Goal: Transaction & Acquisition: Obtain resource

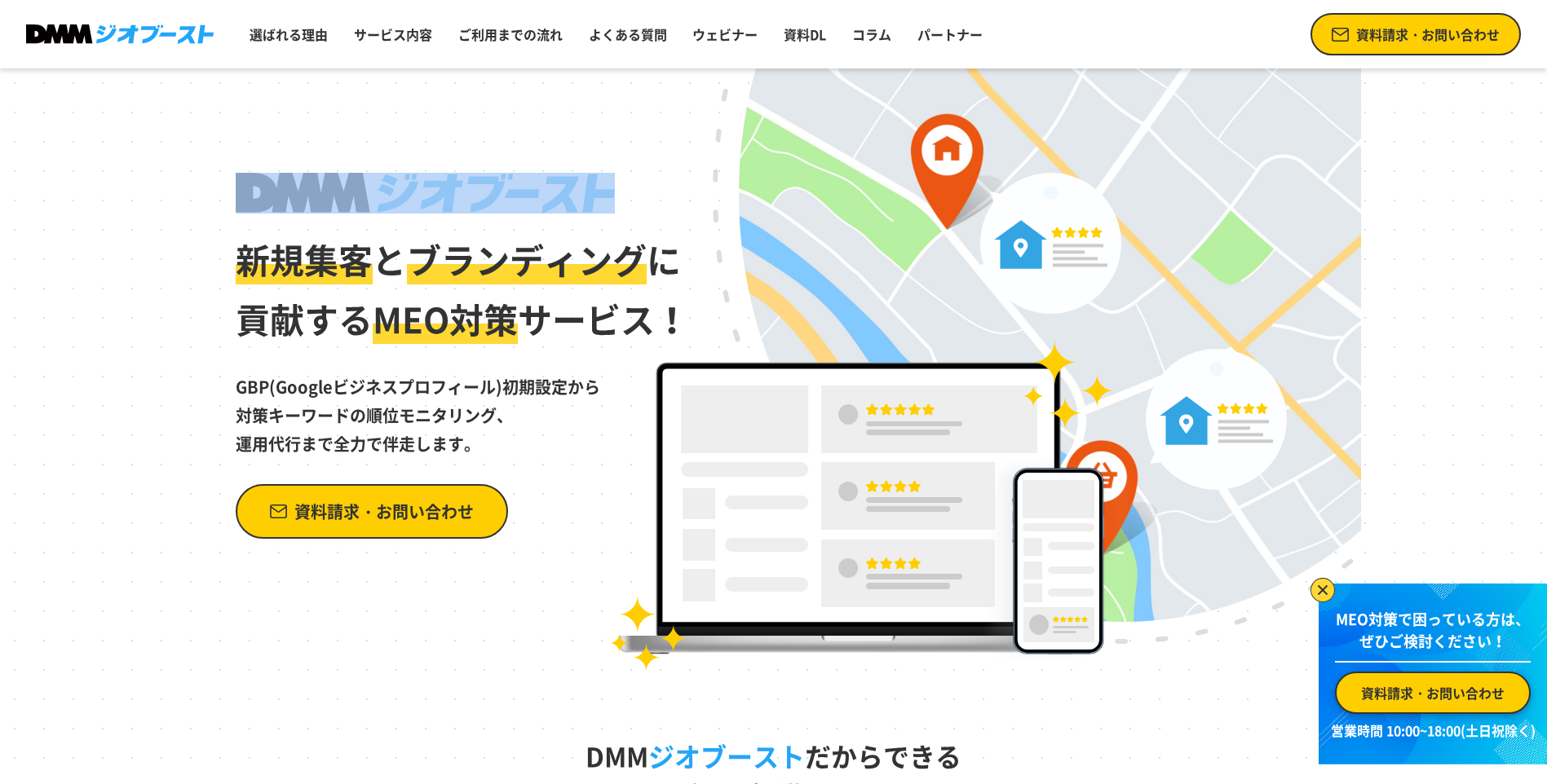
drag, startPoint x: 645, startPoint y: 177, endPoint x: 274, endPoint y: 168, distance: 371.1
click at [274, 168] on div "新規集客 と ブランディング に 貢献する MEO対策 サービス！ GBP(Googleビジネスプロフィール)初期設定から 対策キーワードの順位モニタリング、…" at bounding box center [774, 370] width 1175 height 603
copy div
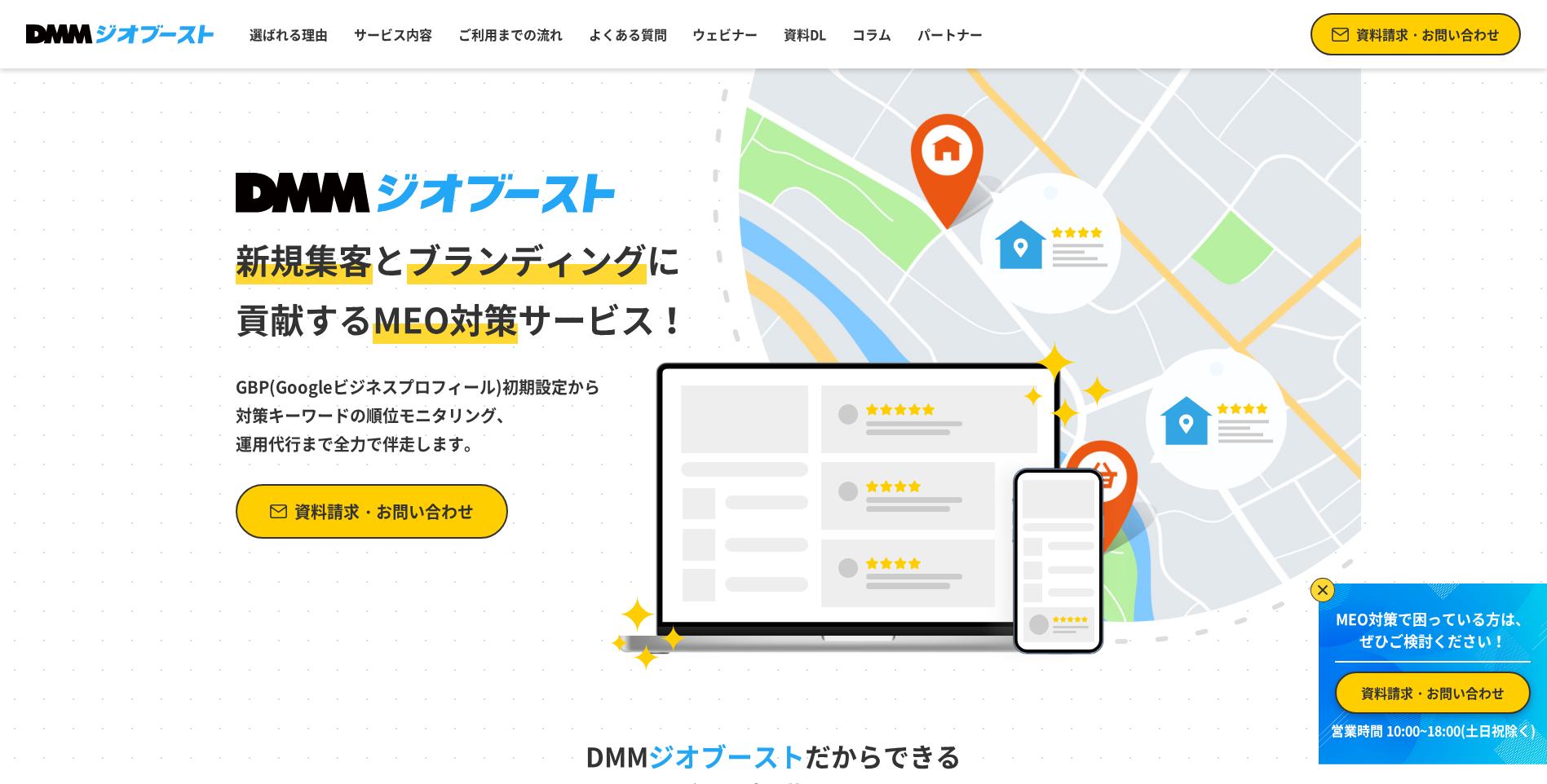
click at [558, 483] on div "新規集客 と ブランディング に 貢献する MEO対策 サービス！ GBP(Googleビジネスプロフィール)初期設定から 対策キーワードの順位モニタリング、…" at bounding box center [463, 356] width 456 height 366
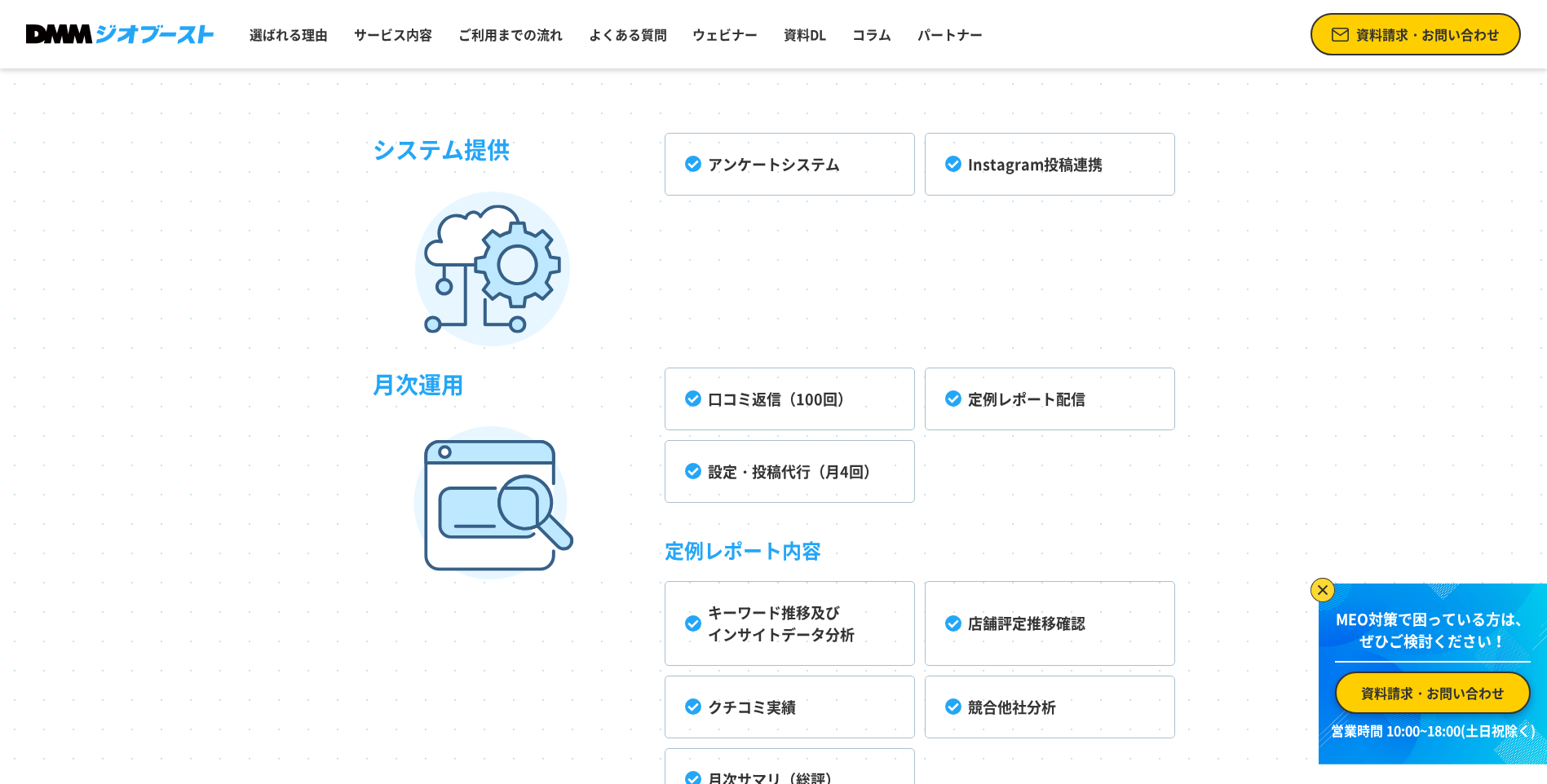
scroll to position [4804, 0]
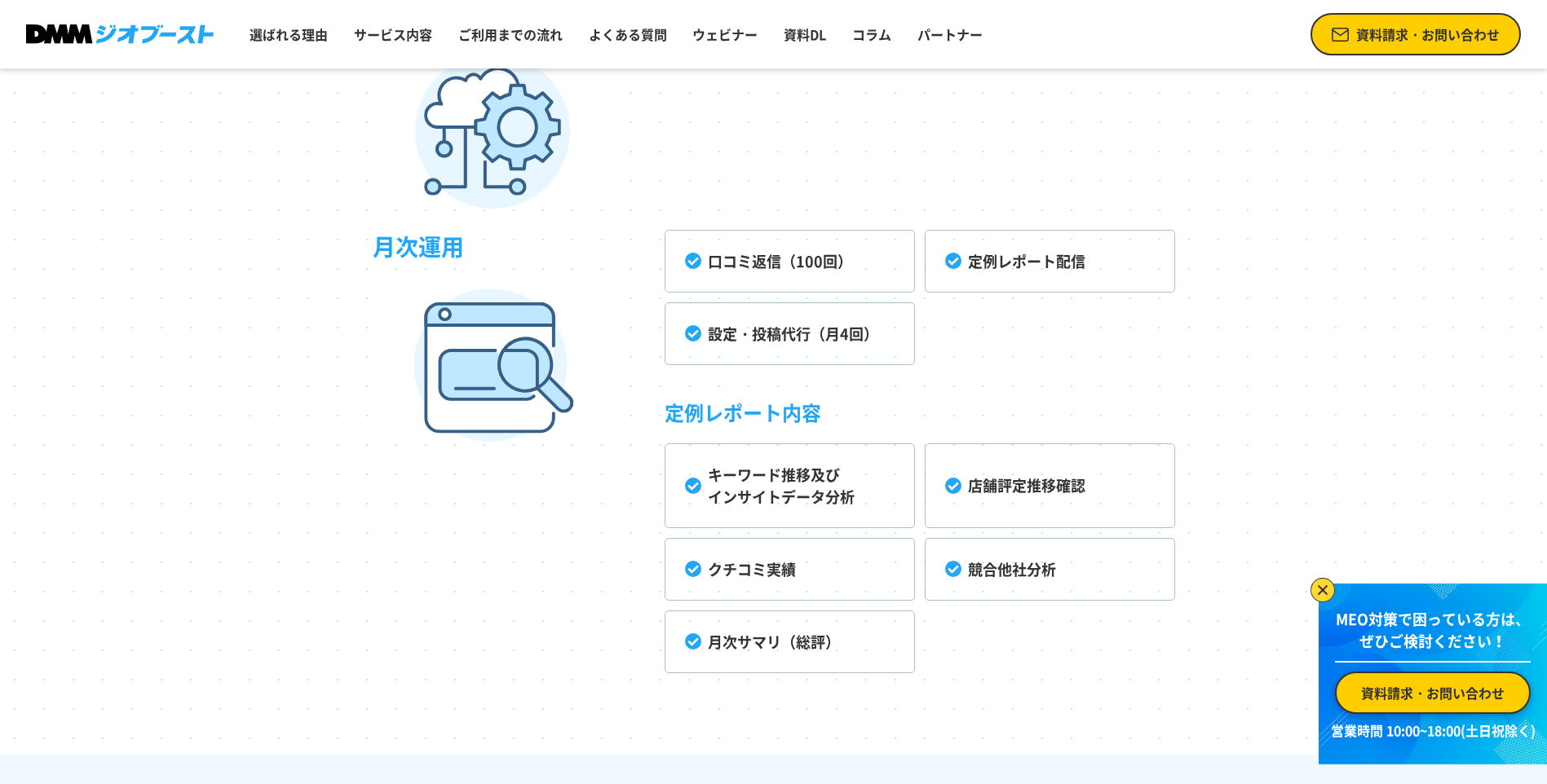
drag, startPoint x: 583, startPoint y: 430, endPoint x: 588, endPoint y: 389, distance: 41.3
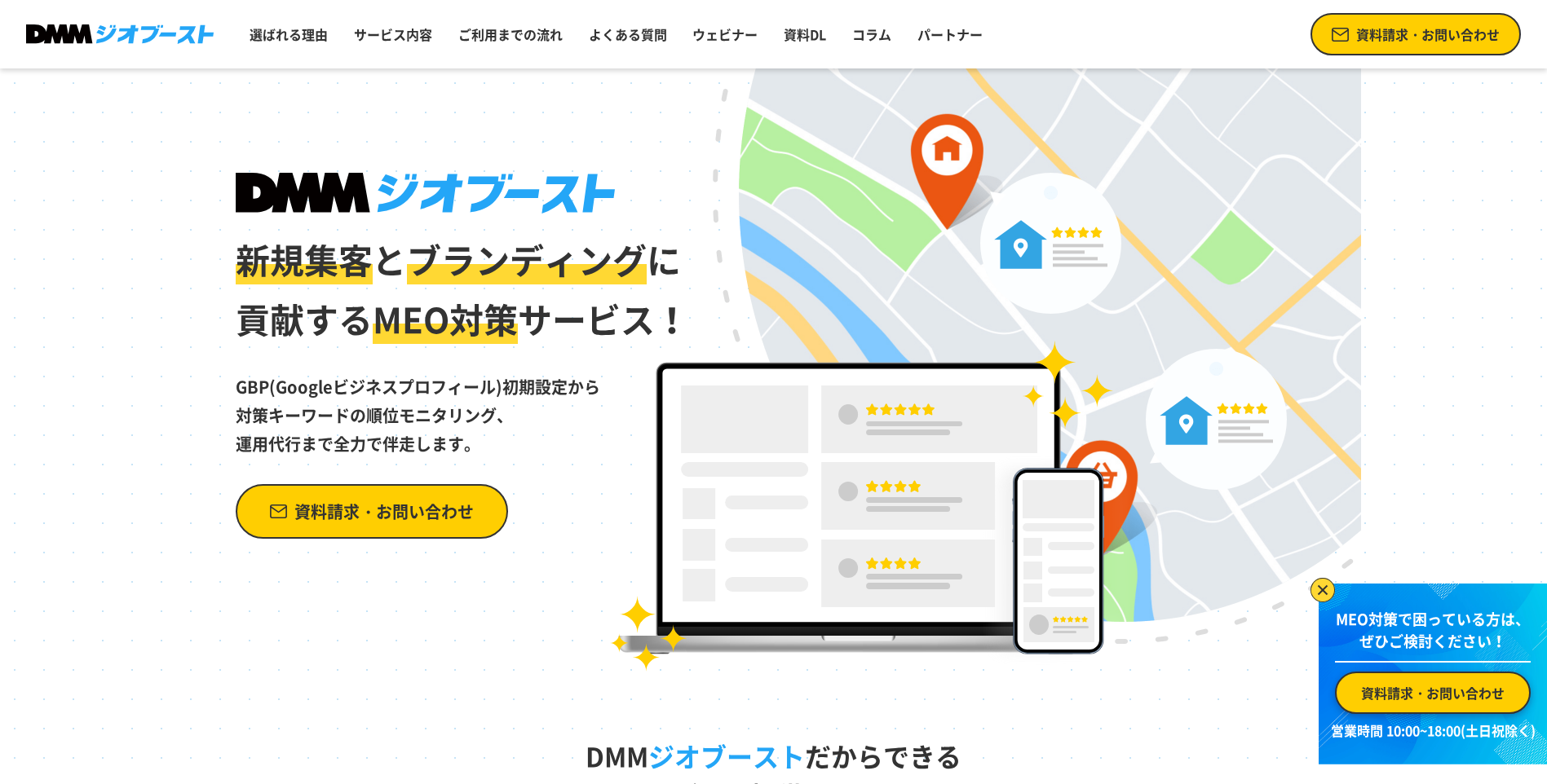
scroll to position [686, 0]
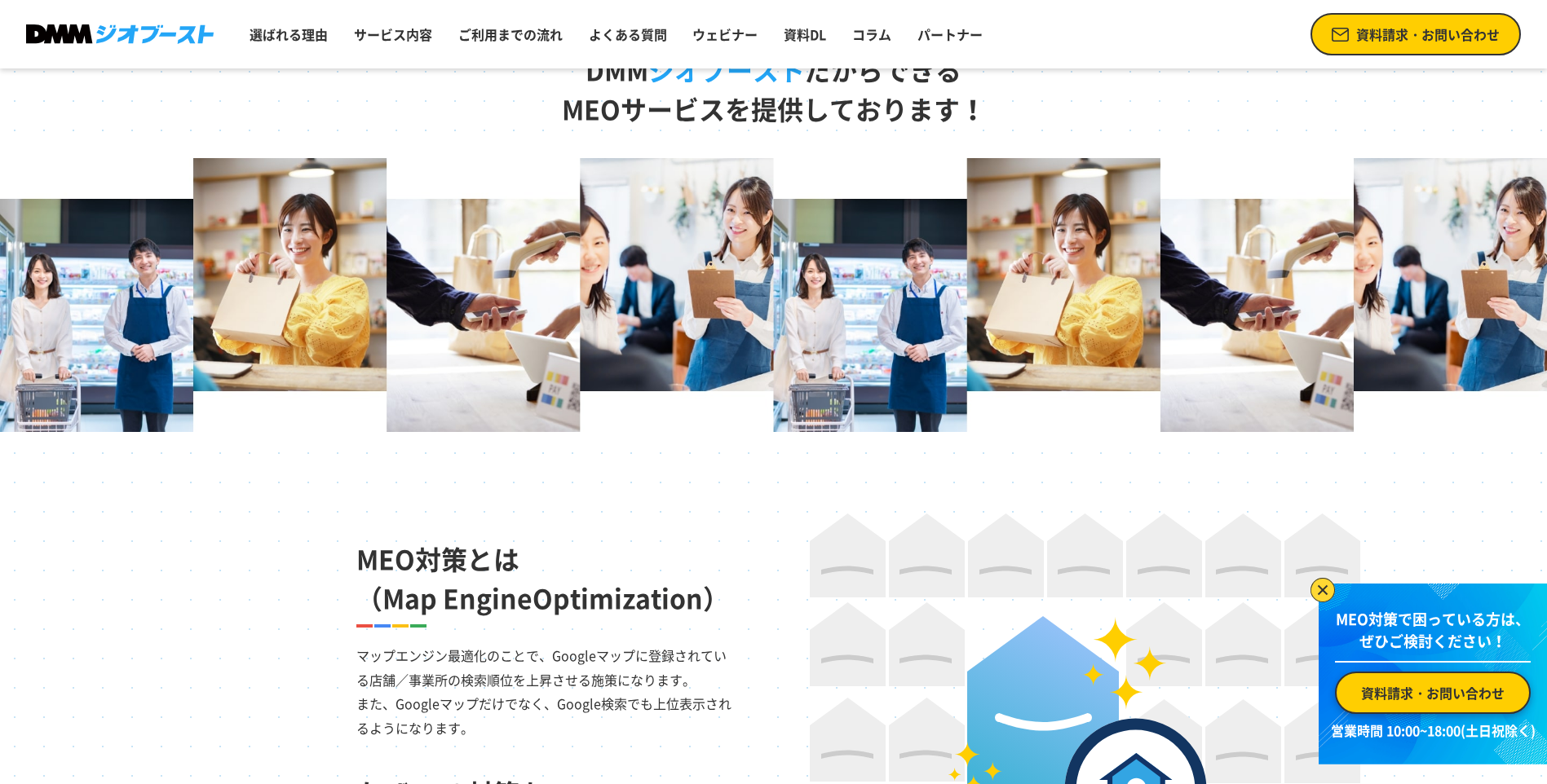
click at [1351, 43] on link "資料請求・お問い合わせ" at bounding box center [1416, 33] width 210 height 43
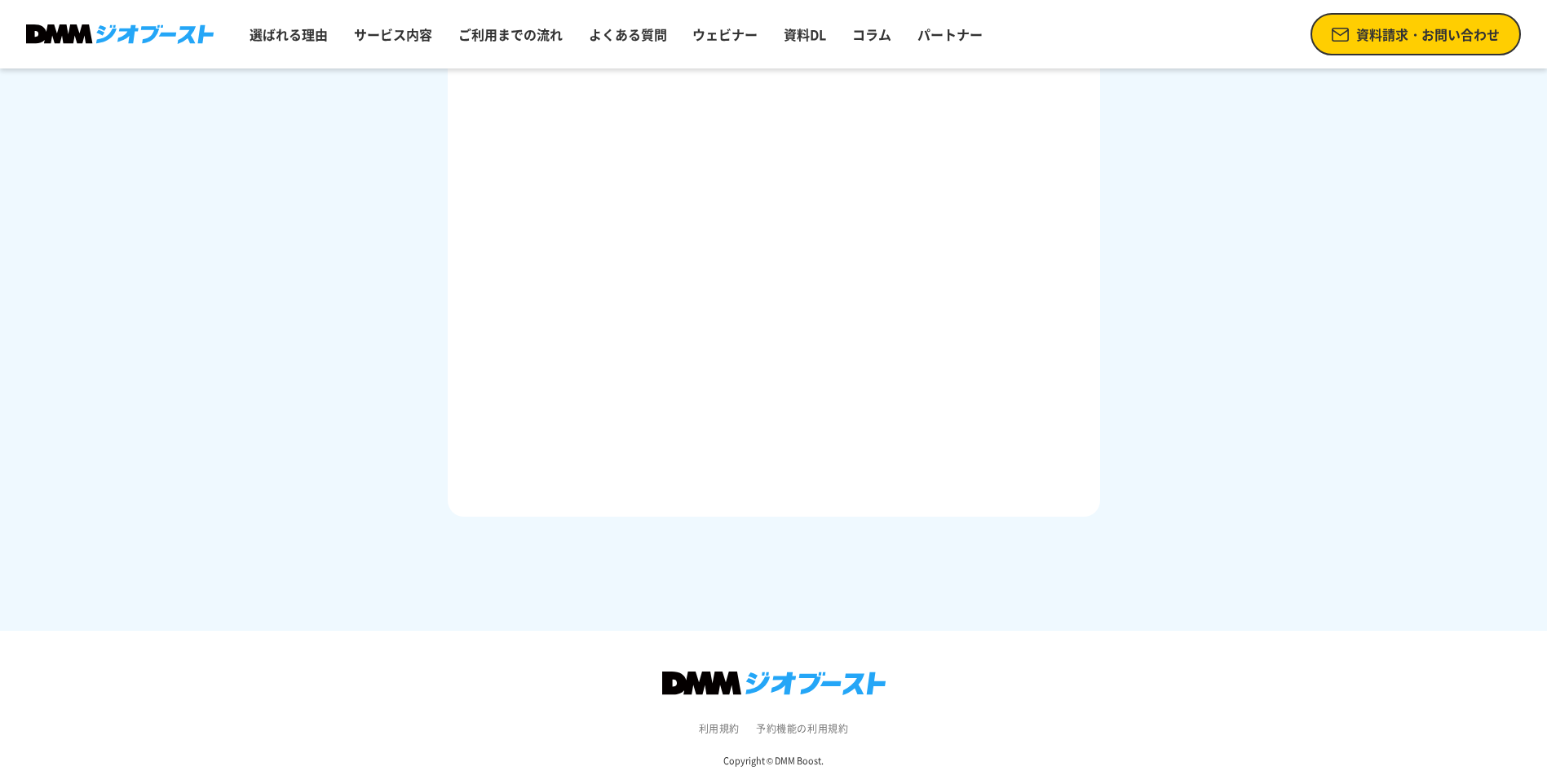
scroll to position [890, 0]
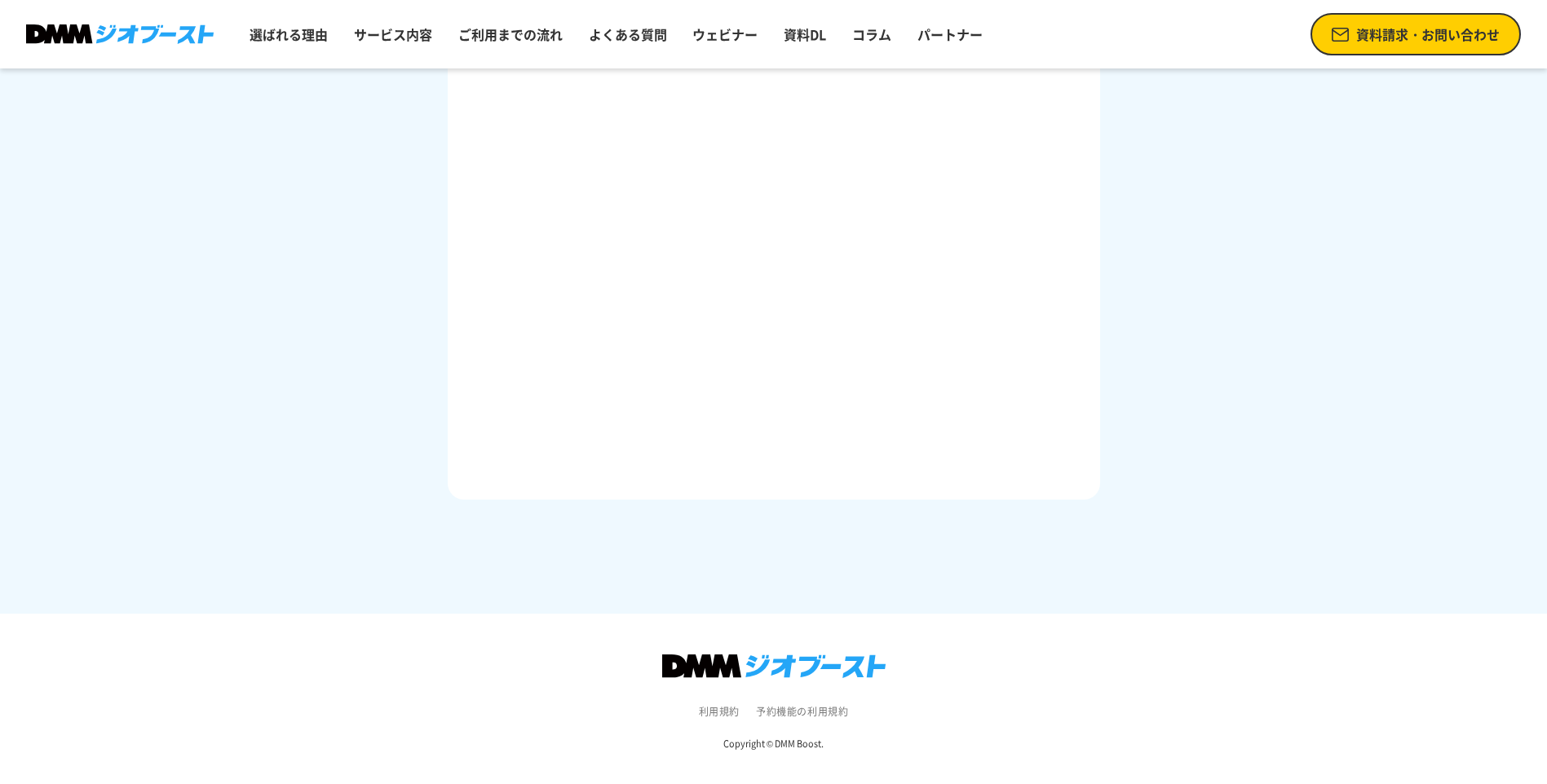
drag, startPoint x: 1247, startPoint y: 313, endPoint x: 1247, endPoint y: 361, distance: 48.0
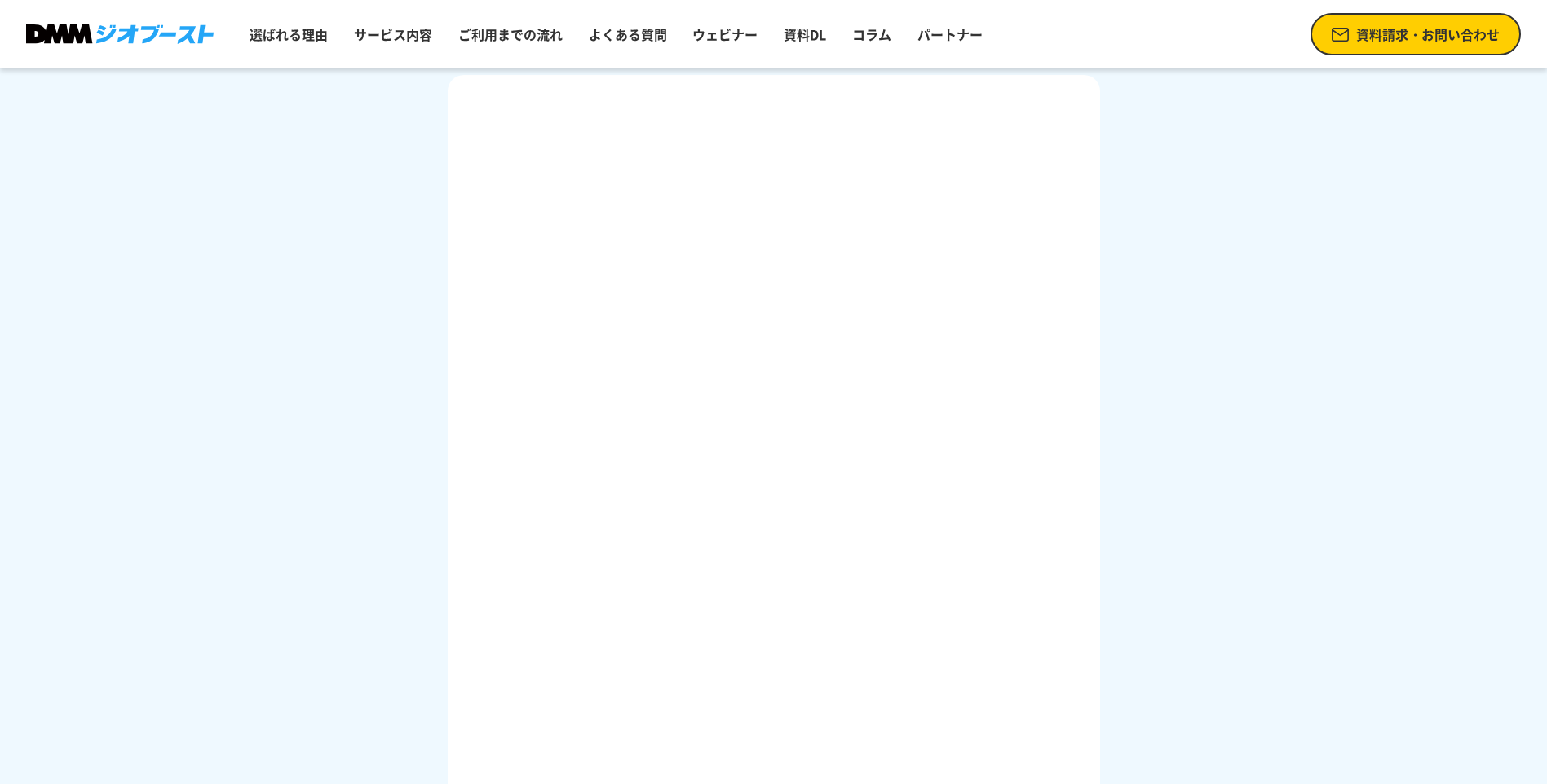
drag, startPoint x: 144, startPoint y: 428, endPoint x: 141, endPoint y: 461, distance: 33.1
